Goal: Task Accomplishment & Management: Use online tool/utility

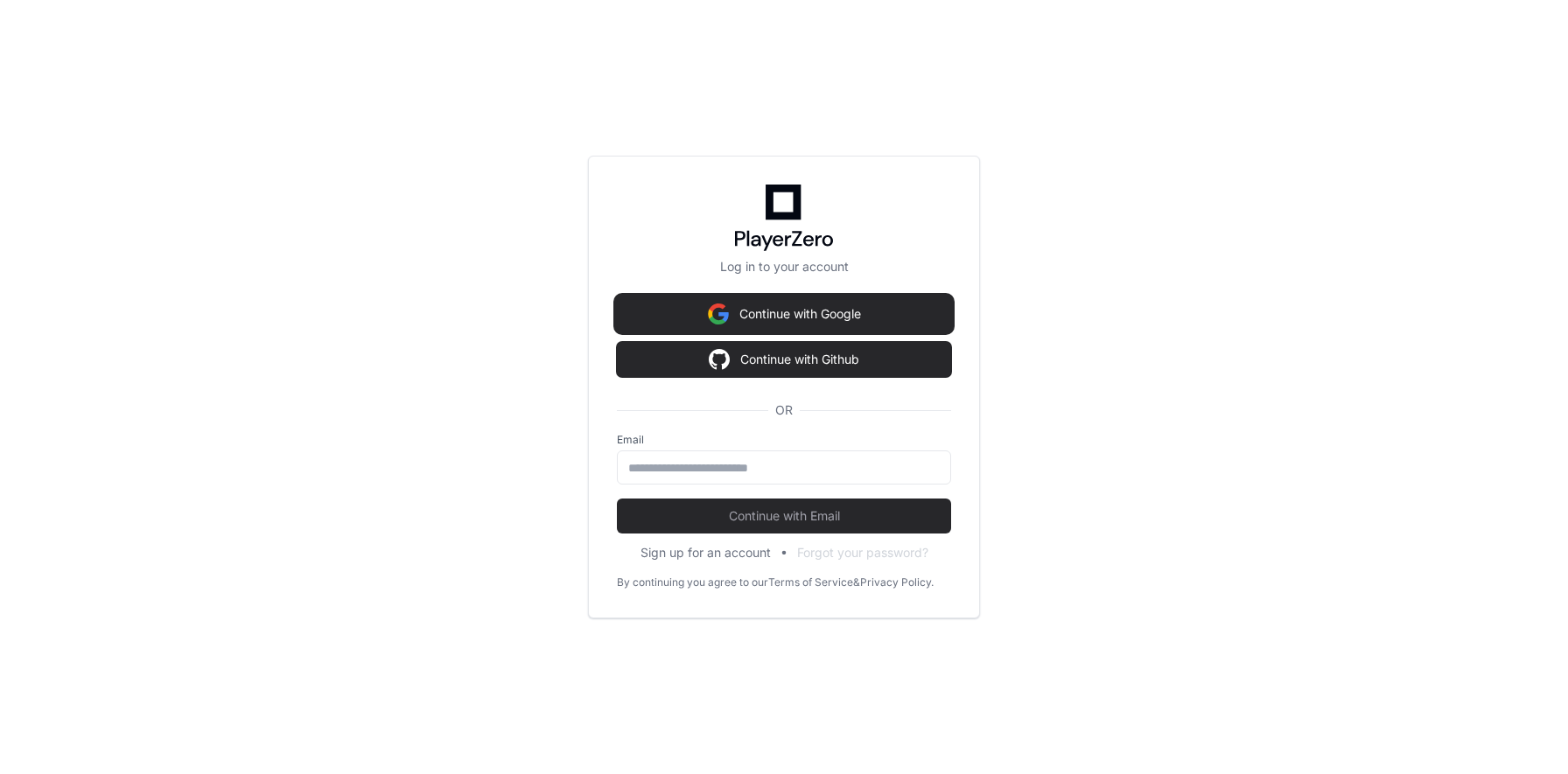
click at [724, 306] on img at bounding box center [718, 314] width 21 height 35
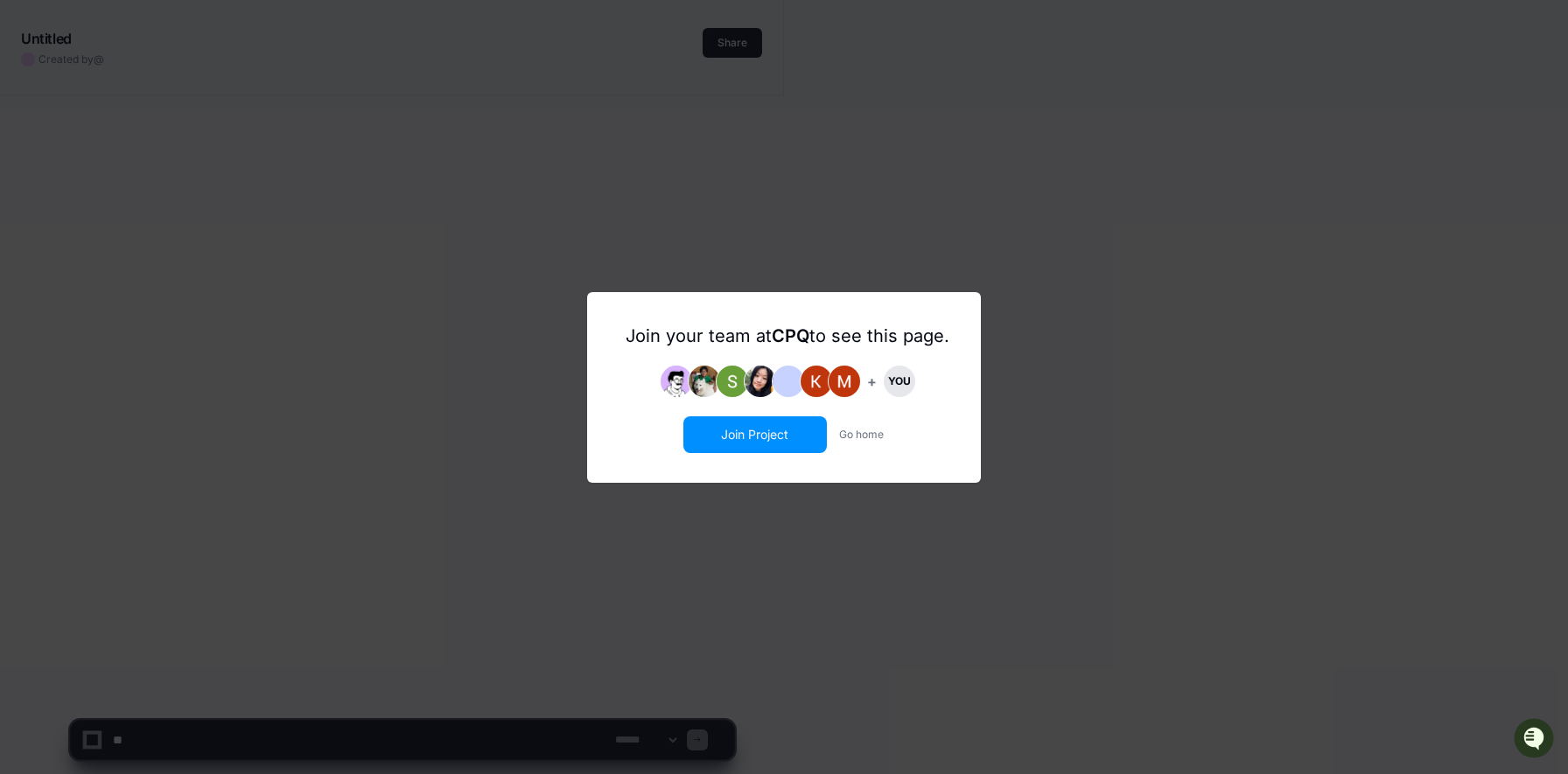
click at [752, 434] on button "Join Project" at bounding box center [755, 436] width 140 height 34
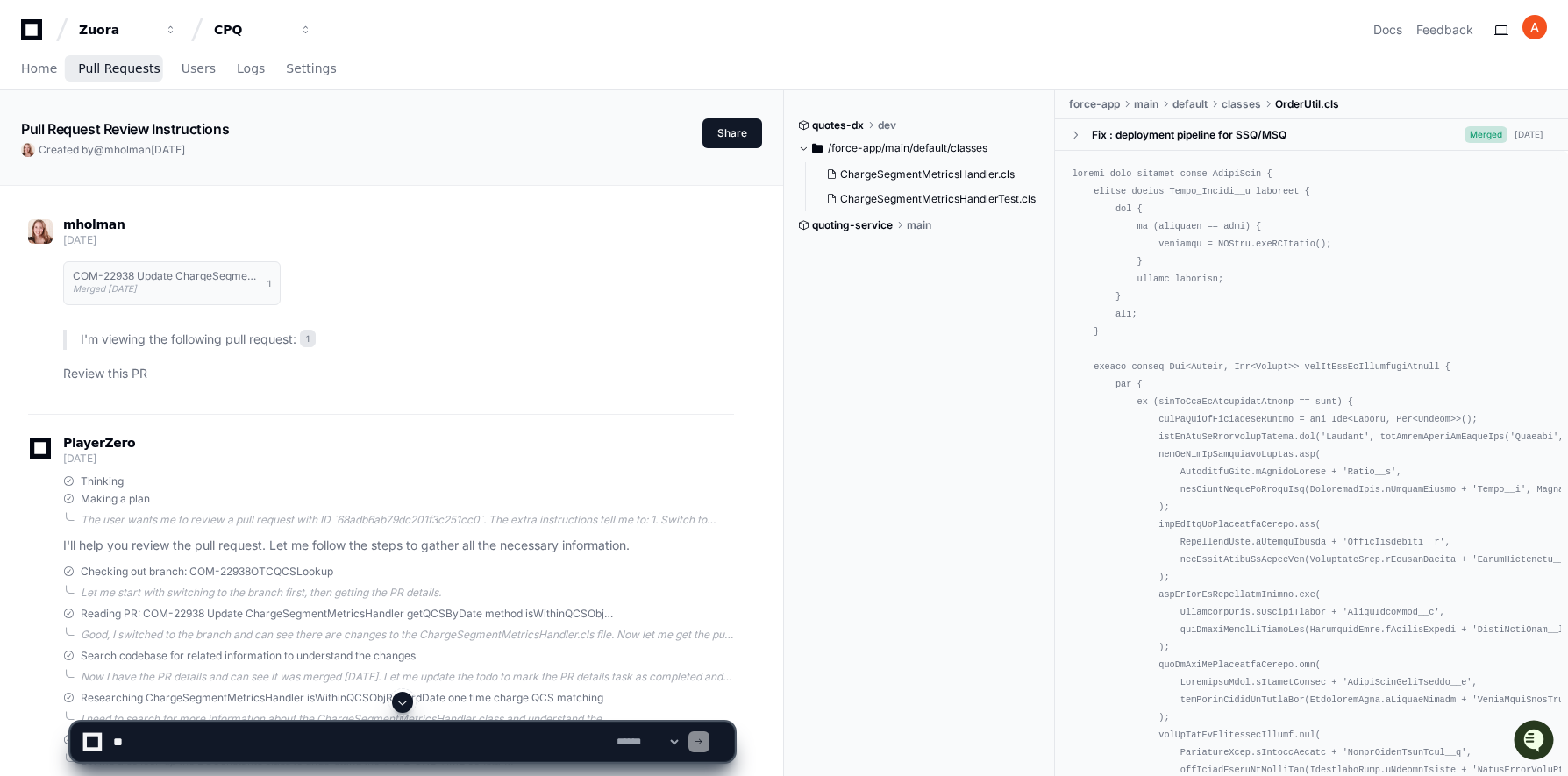
click at [118, 77] on link "Pull Requests" at bounding box center [118, 69] width 82 height 41
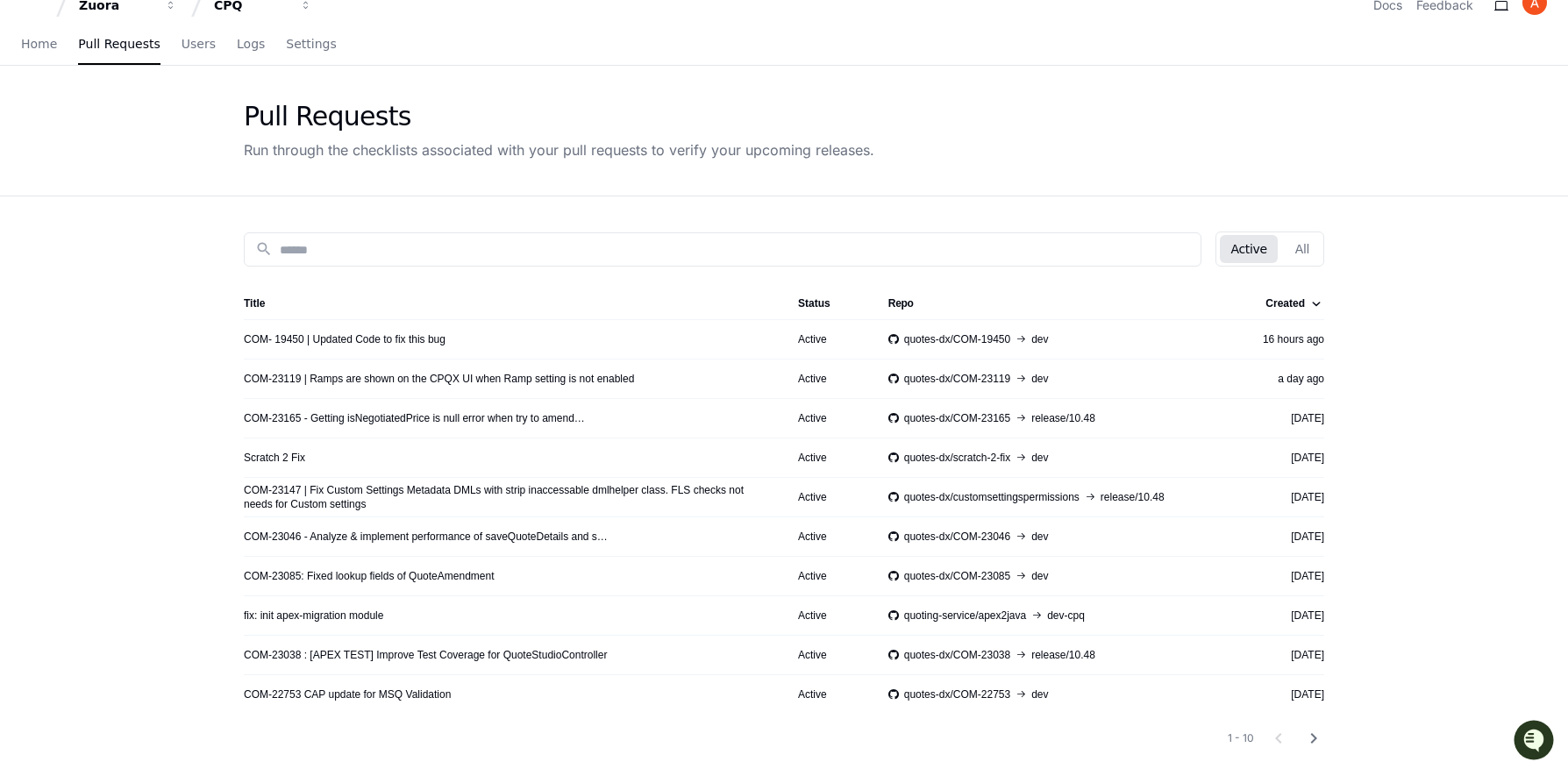
scroll to position [35, 0]
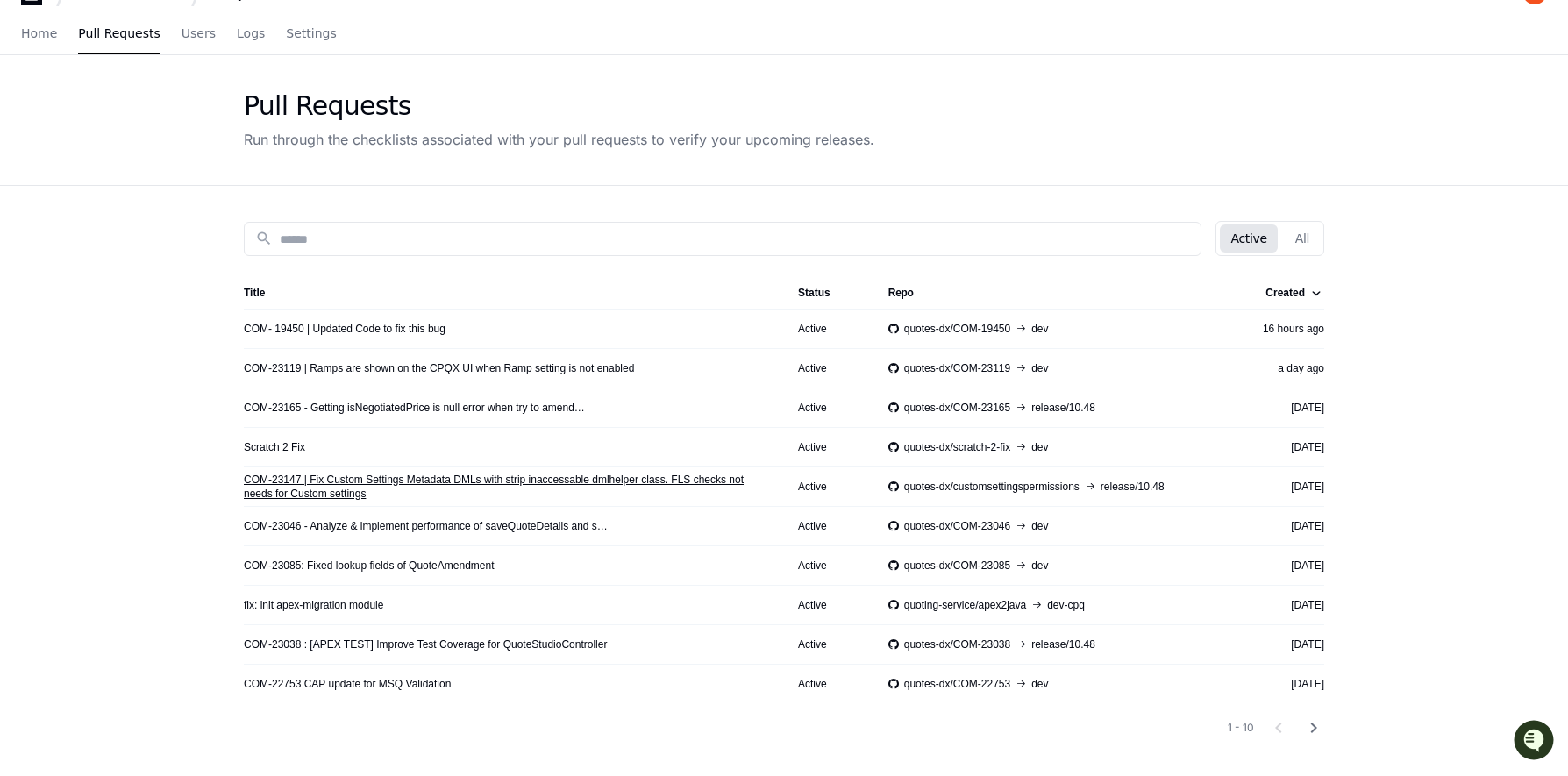
click at [359, 492] on link "COM-23147 | Fix Custom Settings Metadata DMLs with strip inaccessable dmlhelper…" at bounding box center [506, 486] width 526 height 28
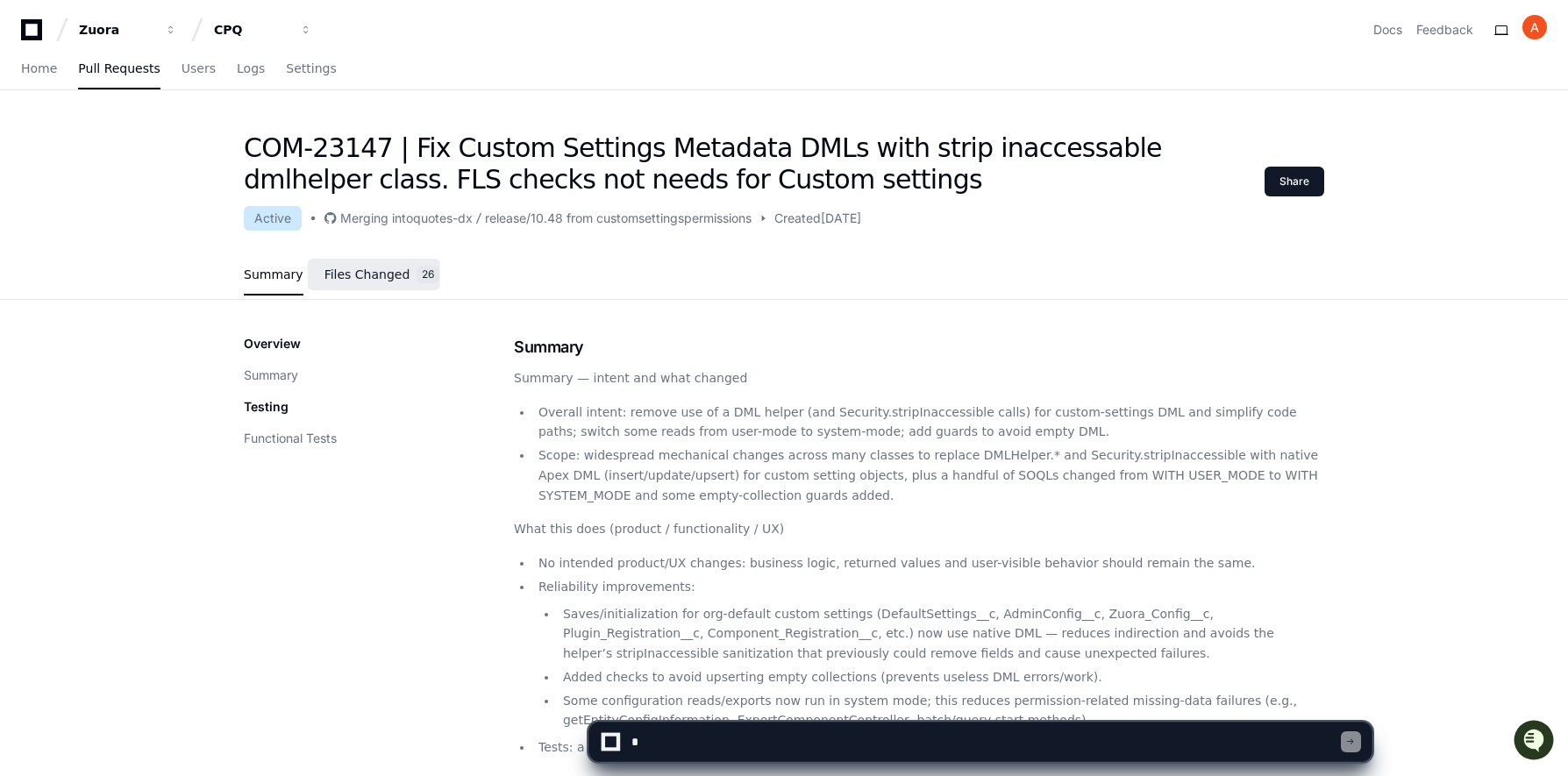
click at [353, 276] on span "Files Changed" at bounding box center [367, 275] width 86 height 11
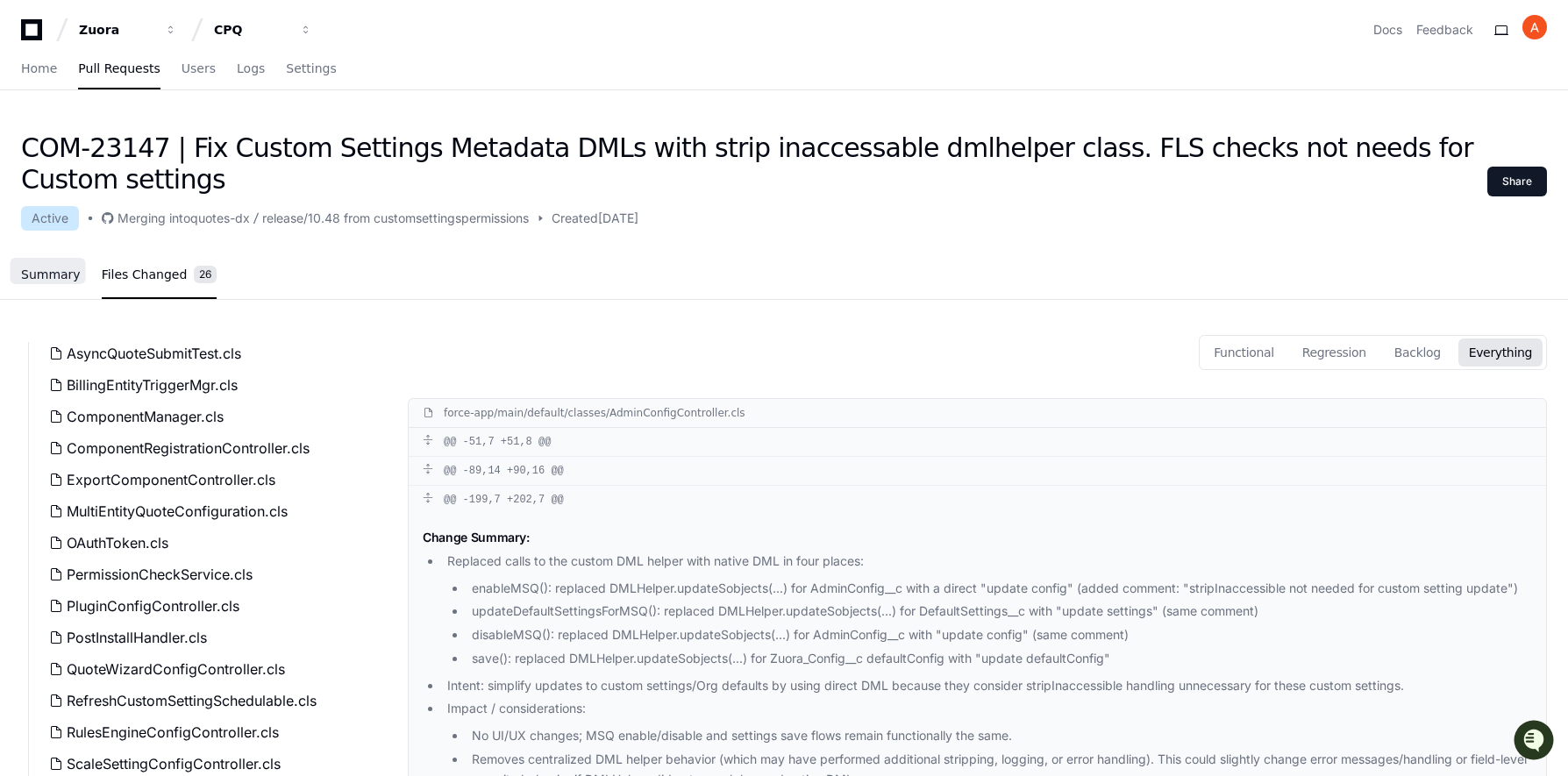
click at [34, 256] on link "Summary" at bounding box center [51, 276] width 60 height 41
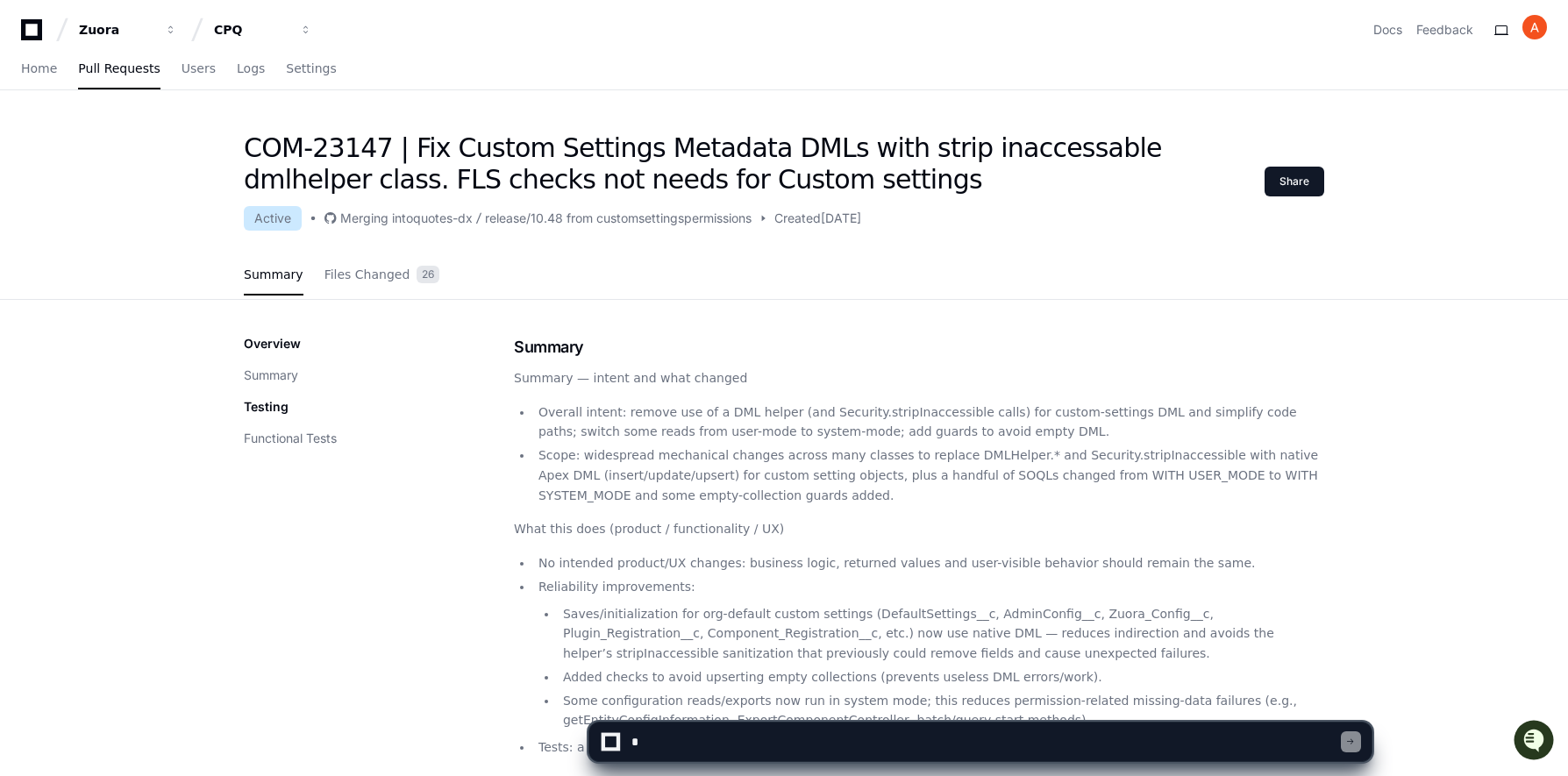
click at [665, 742] on textarea at bounding box center [984, 742] width 714 height 39
type textarea "**********"
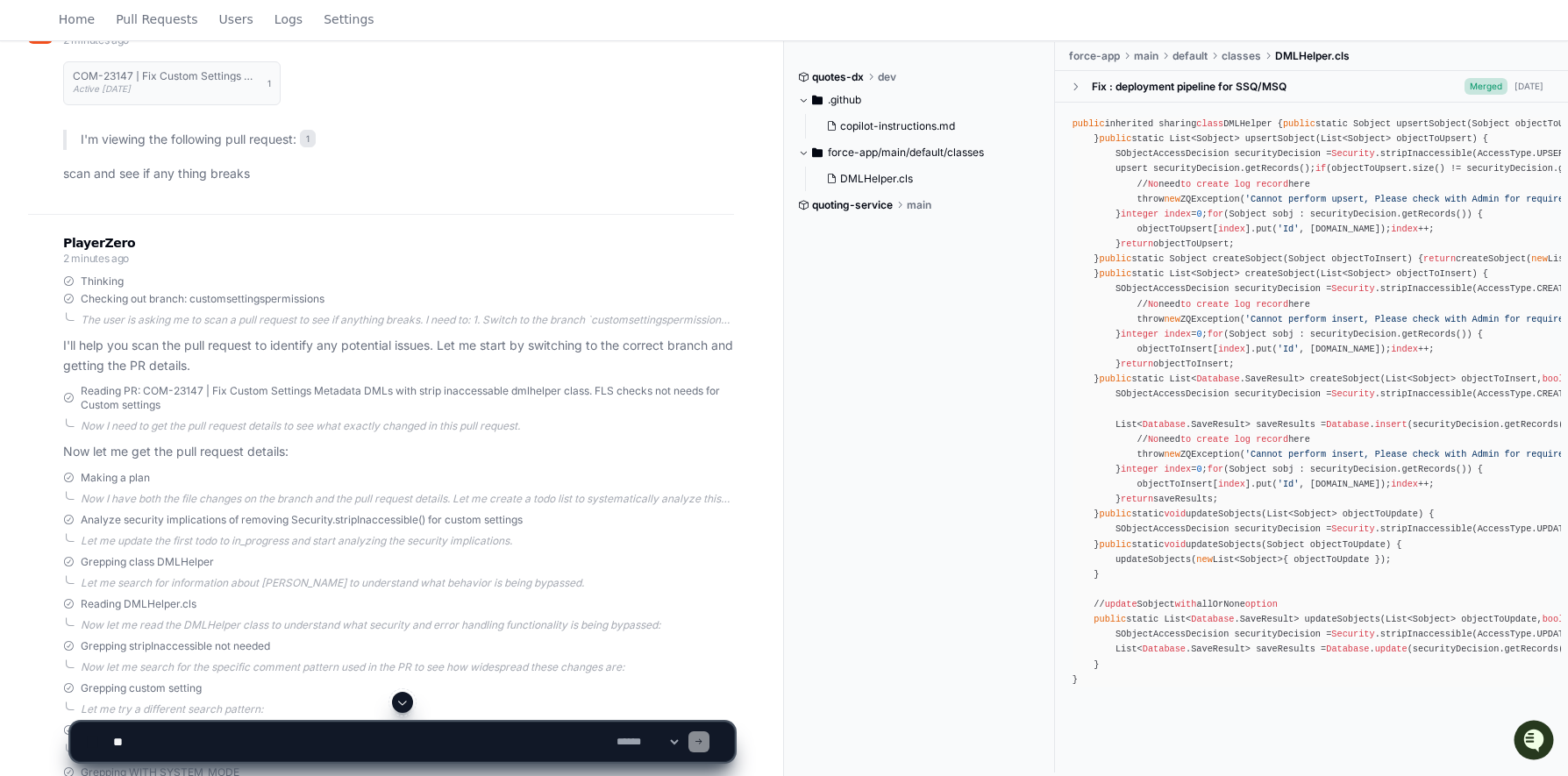
scroll to position [58, 0]
